Goal: Task Accomplishment & Management: Complete application form

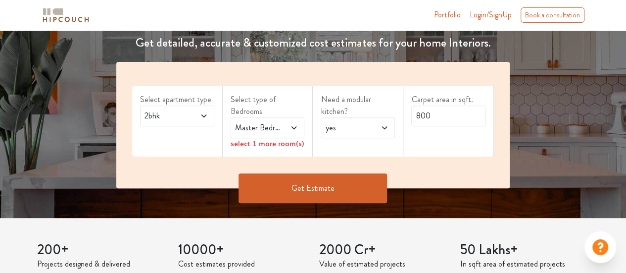
scroll to position [150, 0]
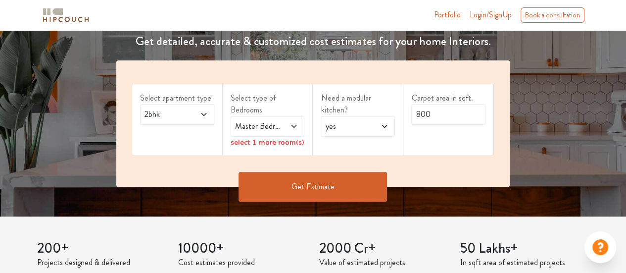
click at [270, 128] on span "Master Bedroom" at bounding box center [257, 126] width 49 height 12
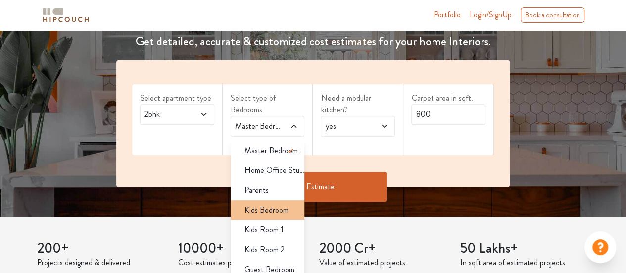
scroll to position [6, 0]
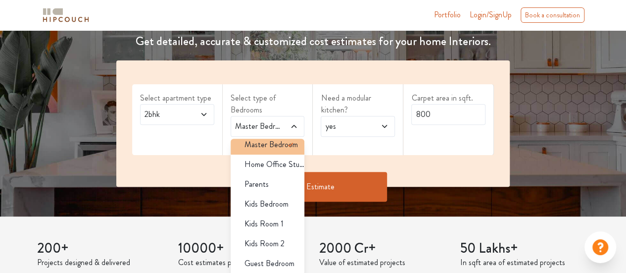
click at [262, 146] on span "Master Bedroom" at bounding box center [271, 145] width 53 height 12
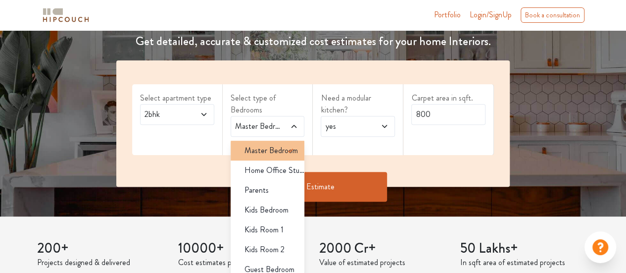
click at [273, 146] on span "Master Bedroom" at bounding box center [271, 151] width 53 height 12
click at [362, 142] on div "Need a modular kitchen? yes" at bounding box center [358, 119] width 91 height 71
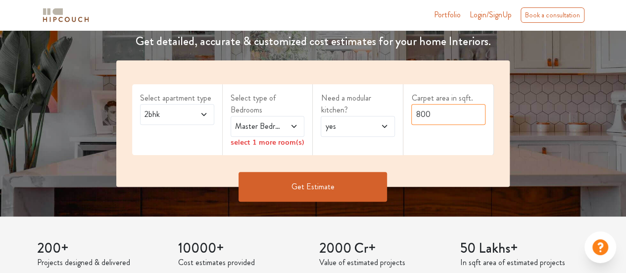
click at [451, 114] on input "800" at bounding box center [448, 114] width 74 height 21
type input "820"
click at [327, 181] on button "Get Estimate" at bounding box center [313, 187] width 149 height 30
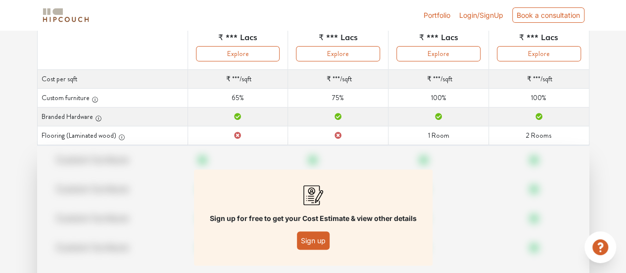
scroll to position [148, 0]
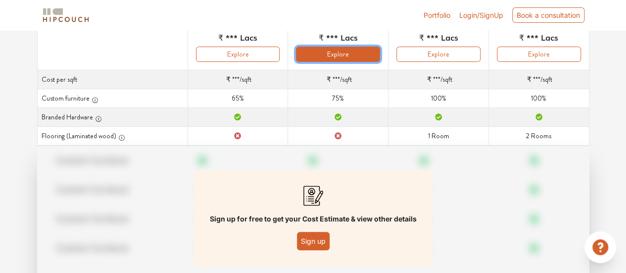
click at [342, 54] on button "Explore" at bounding box center [338, 54] width 84 height 15
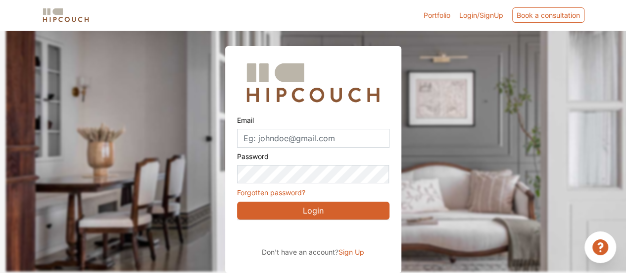
scroll to position [31, 0]
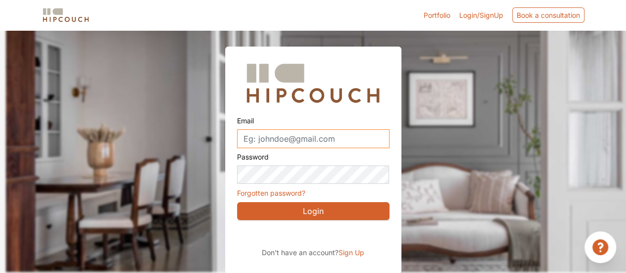
click at [326, 135] on input "Email" at bounding box center [313, 138] width 152 height 19
type input "mrudangdesai88@gmail.com"
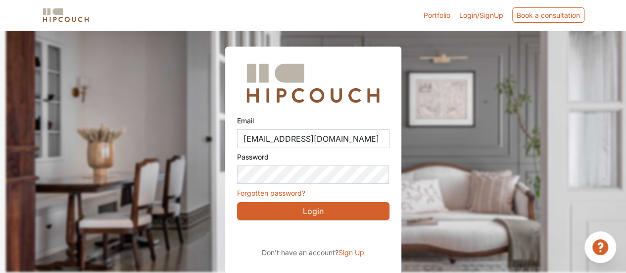
click at [350, 250] on span "Sign Up" at bounding box center [352, 252] width 26 height 8
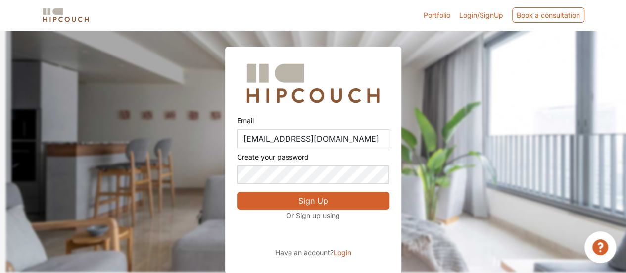
click at [307, 199] on button "Sign Up" at bounding box center [313, 201] width 152 height 18
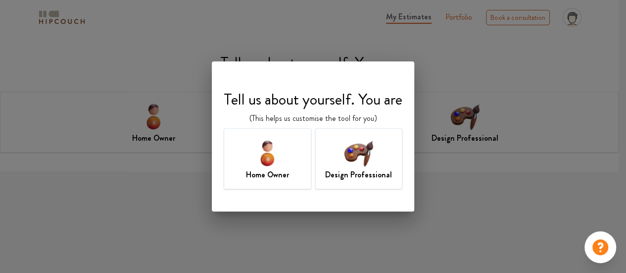
click at [276, 151] on img at bounding box center [267, 153] width 32 height 32
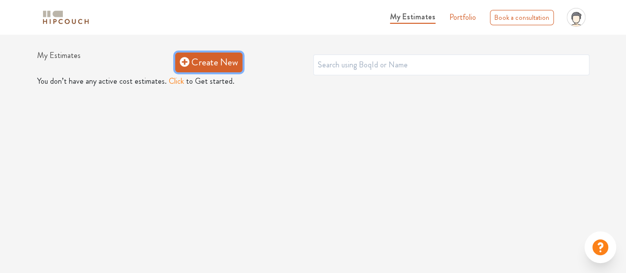
click at [198, 67] on link "Create New" at bounding box center [208, 62] width 67 height 20
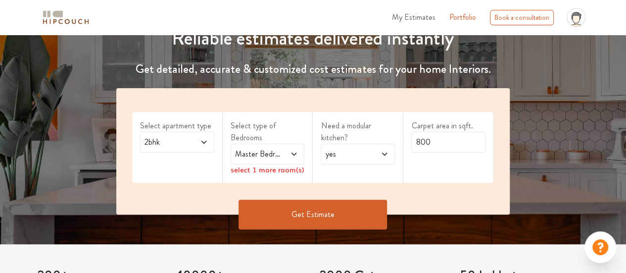
scroll to position [132, 0]
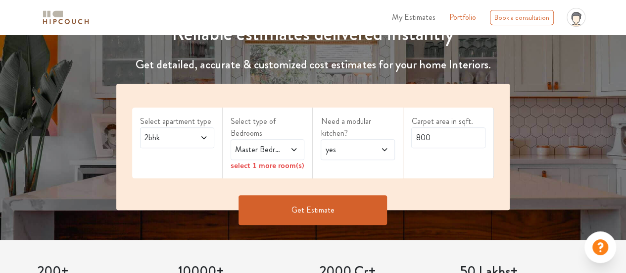
click at [296, 150] on icon at bounding box center [294, 150] width 8 height 8
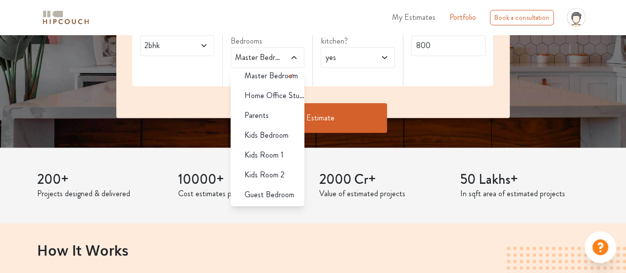
scroll to position [0, 0]
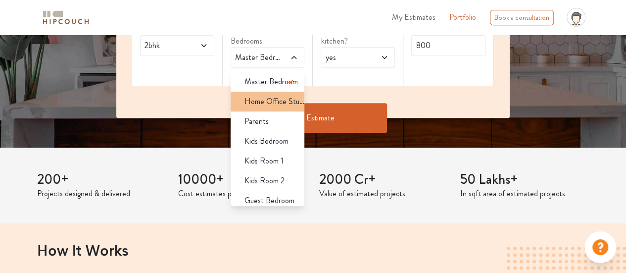
click at [273, 99] on span "Home Office Study" at bounding box center [275, 102] width 60 height 12
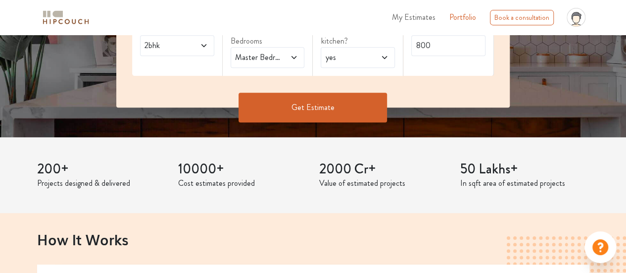
click at [292, 55] on icon at bounding box center [294, 57] width 8 height 8
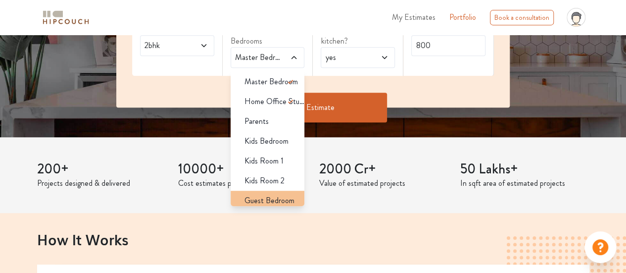
click at [260, 200] on span "Guest Bedroom" at bounding box center [270, 201] width 50 height 12
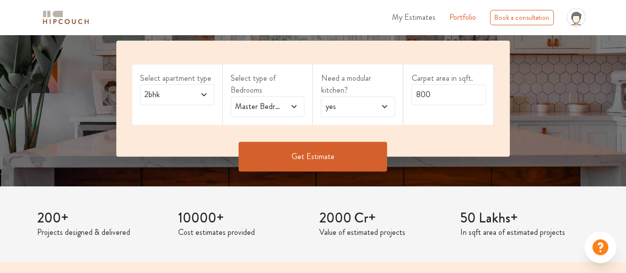
scroll to position [154, 0]
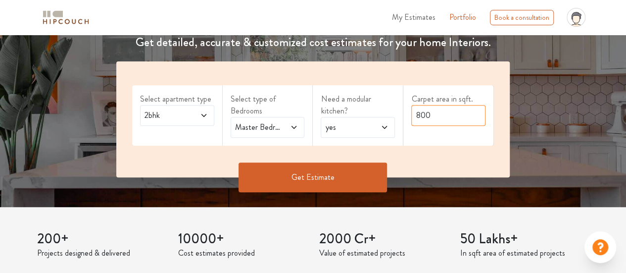
click at [433, 115] on input "800" at bounding box center [448, 115] width 74 height 21
type input "820"
click at [438, 160] on div "Select apartment type 2bhk Select type of Bedrooms Master Bedroom,Guest Bedroom…" at bounding box center [313, 119] width 394 height 116
click at [332, 175] on button "Get Estimate" at bounding box center [313, 177] width 149 height 30
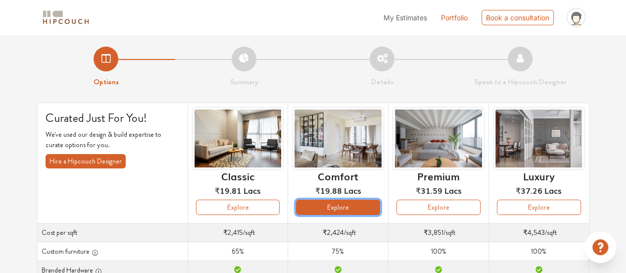
click at [356, 204] on button "Explore" at bounding box center [338, 206] width 84 height 15
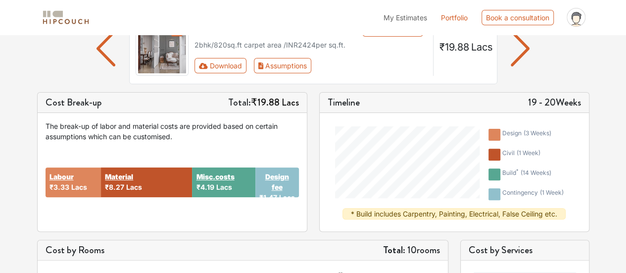
scroll to position [93, 0]
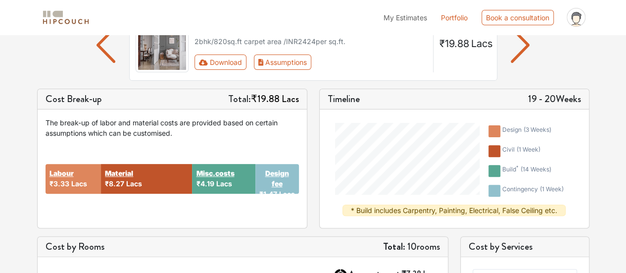
click at [410, 75] on div "Interiors Cost Estimate Edit Estimate 2bhk / 820 sq.ft carpet area /INR 2424 pe…" at bounding box center [313, 44] width 368 height 71
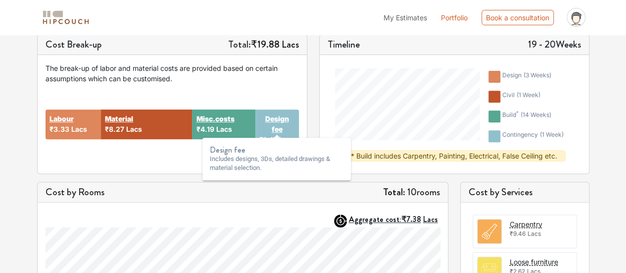
scroll to position [148, 0]
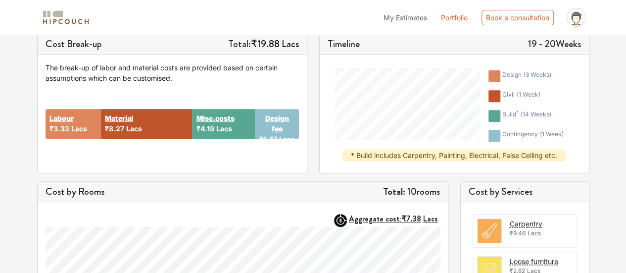
click at [282, 136] on span "Lacs" at bounding box center [287, 139] width 16 height 8
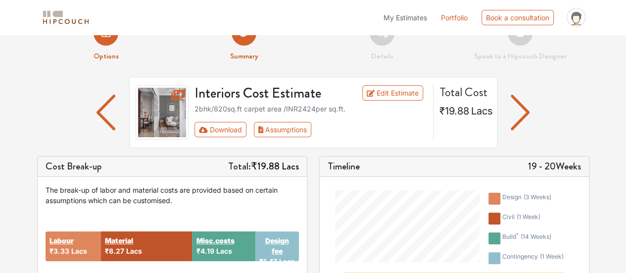
scroll to position [0, 0]
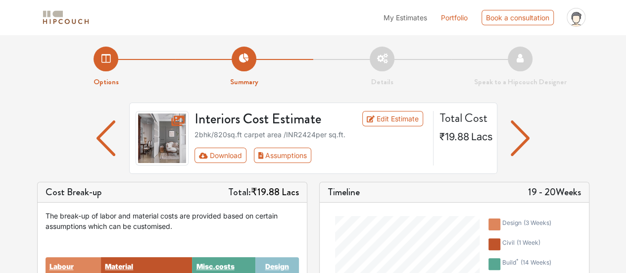
click at [579, 21] on icon at bounding box center [575, 20] width 11 height 17
click at [551, 47] on link "Logout" at bounding box center [550, 43] width 78 height 14
